Goal: Information Seeking & Learning: Learn about a topic

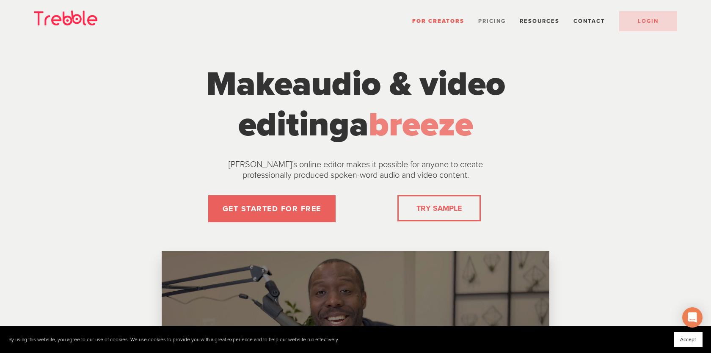
click at [489, 21] on span "Pricing" at bounding box center [491, 21] width 27 height 7
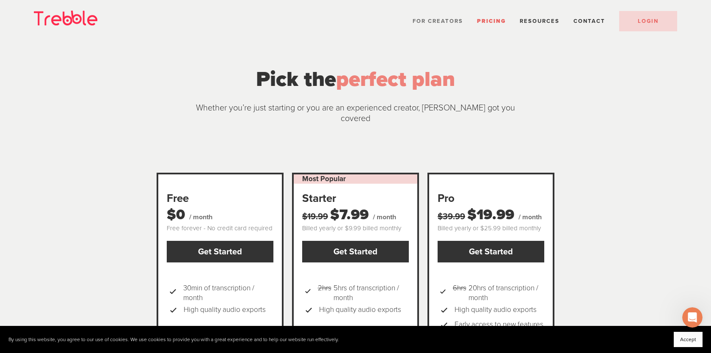
click at [438, 19] on span "For Creators" at bounding box center [437, 21] width 50 height 7
